Goal: Navigation & Orientation: Find specific page/section

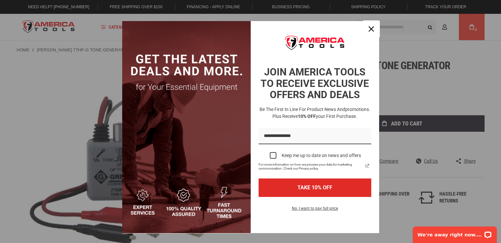
click at [374, 24] on button "Close" at bounding box center [371, 29] width 16 height 16
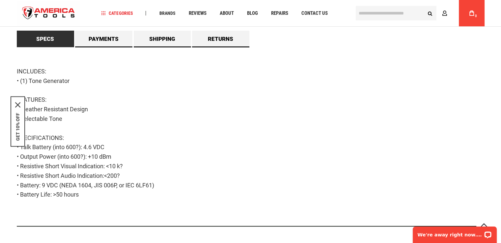
scroll to position [362, 0]
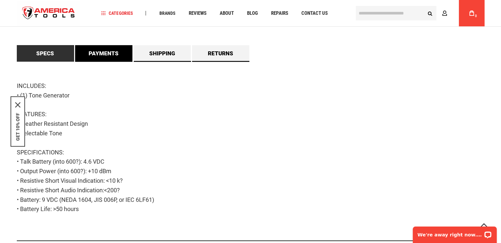
click at [106, 55] on link "Payments" at bounding box center [103, 53] width 57 height 16
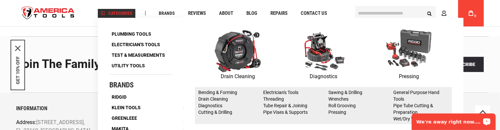
scroll to position [966, 0]
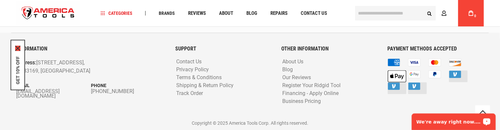
click at [18, 47] on icon "close icon" at bounding box center [17, 48] width 5 height 5
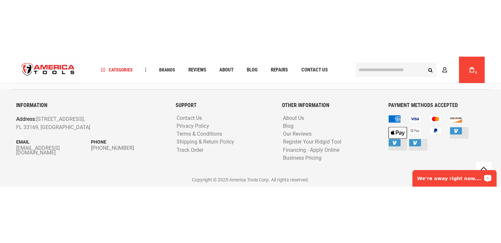
scroll to position [853, 0]
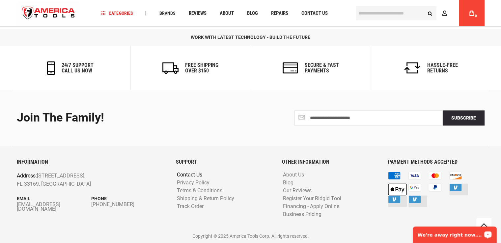
click at [188, 175] on link "Contact Us" at bounding box center [189, 175] width 29 height 6
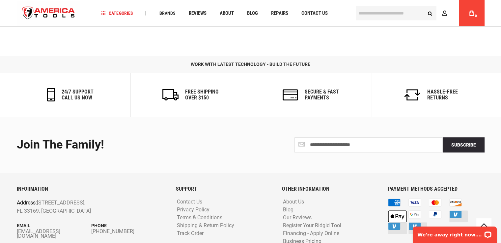
scroll to position [381, 0]
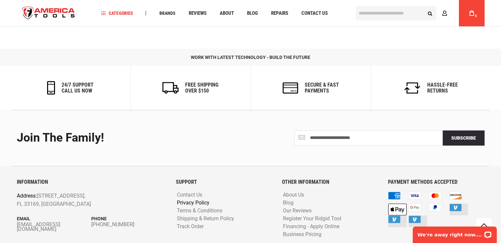
click at [192, 200] on link "Privacy Policy" at bounding box center [193, 203] width 36 height 6
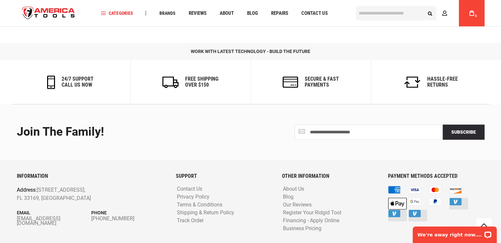
scroll to position [909, 0]
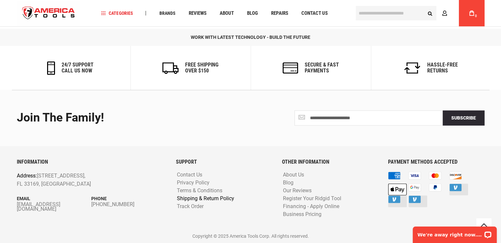
click at [197, 198] on link "Shipping & Return Policy" at bounding box center [205, 199] width 61 height 6
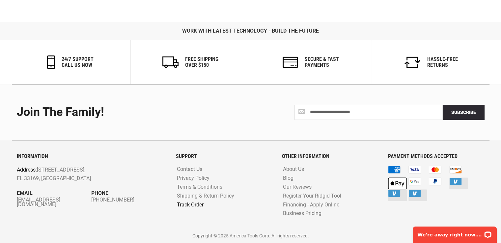
click at [195, 204] on link "Track Order" at bounding box center [190, 205] width 30 height 6
click at [289, 176] on link "Blog" at bounding box center [288, 178] width 14 height 6
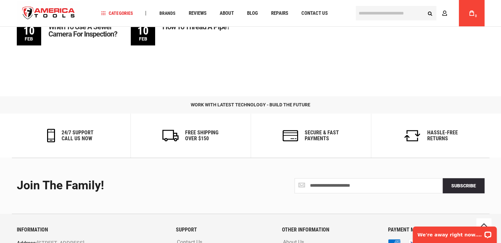
scroll to position [500, 0]
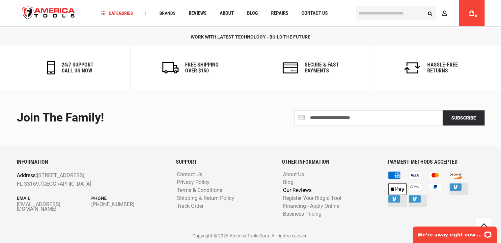
click at [295, 193] on link "Our Reviews" at bounding box center [297, 190] width 32 height 6
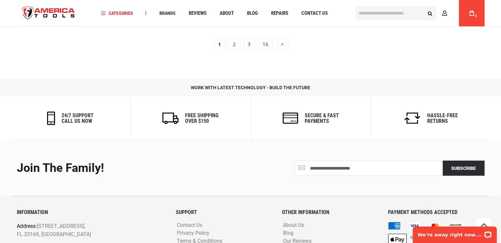
scroll to position [1546, 0]
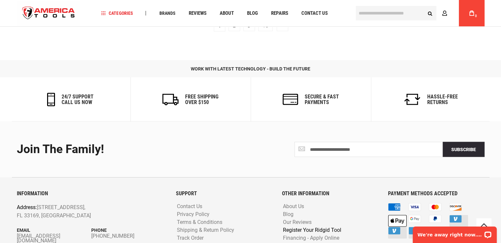
click at [298, 227] on link "Register Your Ridgid Tool" at bounding box center [312, 230] width 62 height 6
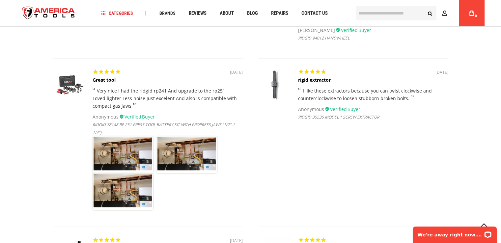
scroll to position [525, 0]
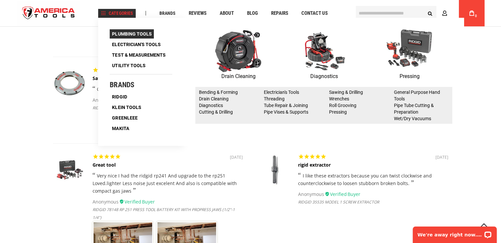
click at [124, 32] on span "Plumbing Tools" at bounding box center [132, 34] width 40 height 5
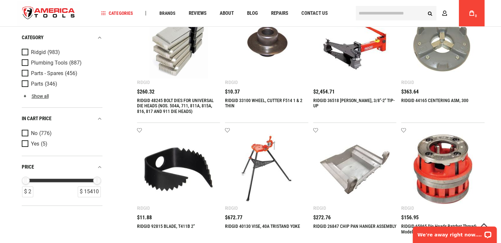
scroll to position [198, 0]
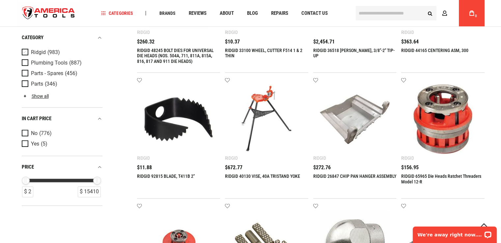
click at [25, 50] on span "Product Filters" at bounding box center [26, 52] width 9 height 7
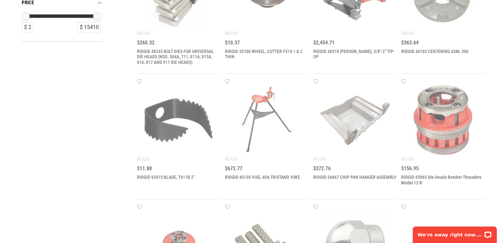
scroll to position [0, 0]
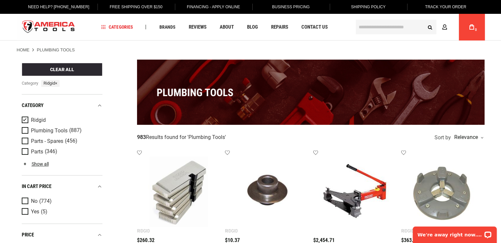
click at [384, 26] on input "text" at bounding box center [396, 27] width 81 height 14
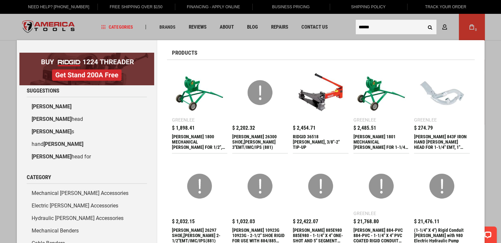
type input "******"
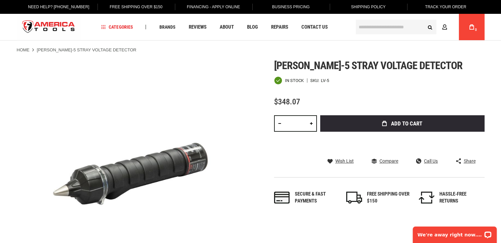
click at [9, 17] on div "Language English Español Need Help? [PHONE_NUMBER] Free Shipping Over $150 Fina…" at bounding box center [250, 20] width 501 height 40
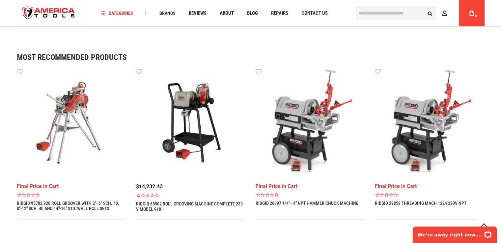
scroll to position [560, 0]
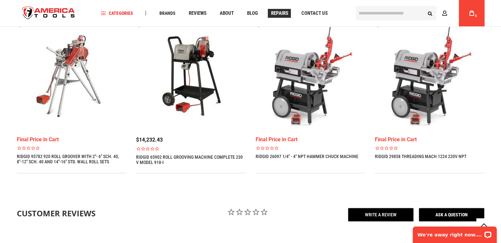
click at [274, 14] on span "Repairs" at bounding box center [279, 13] width 17 height 5
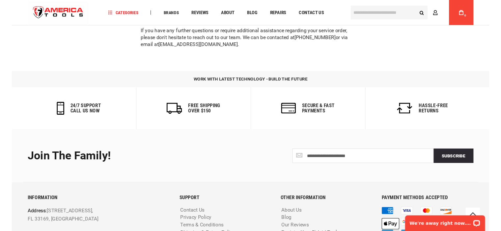
scroll to position [1445, 0]
